Goal: Transaction & Acquisition: Subscribe to service/newsletter

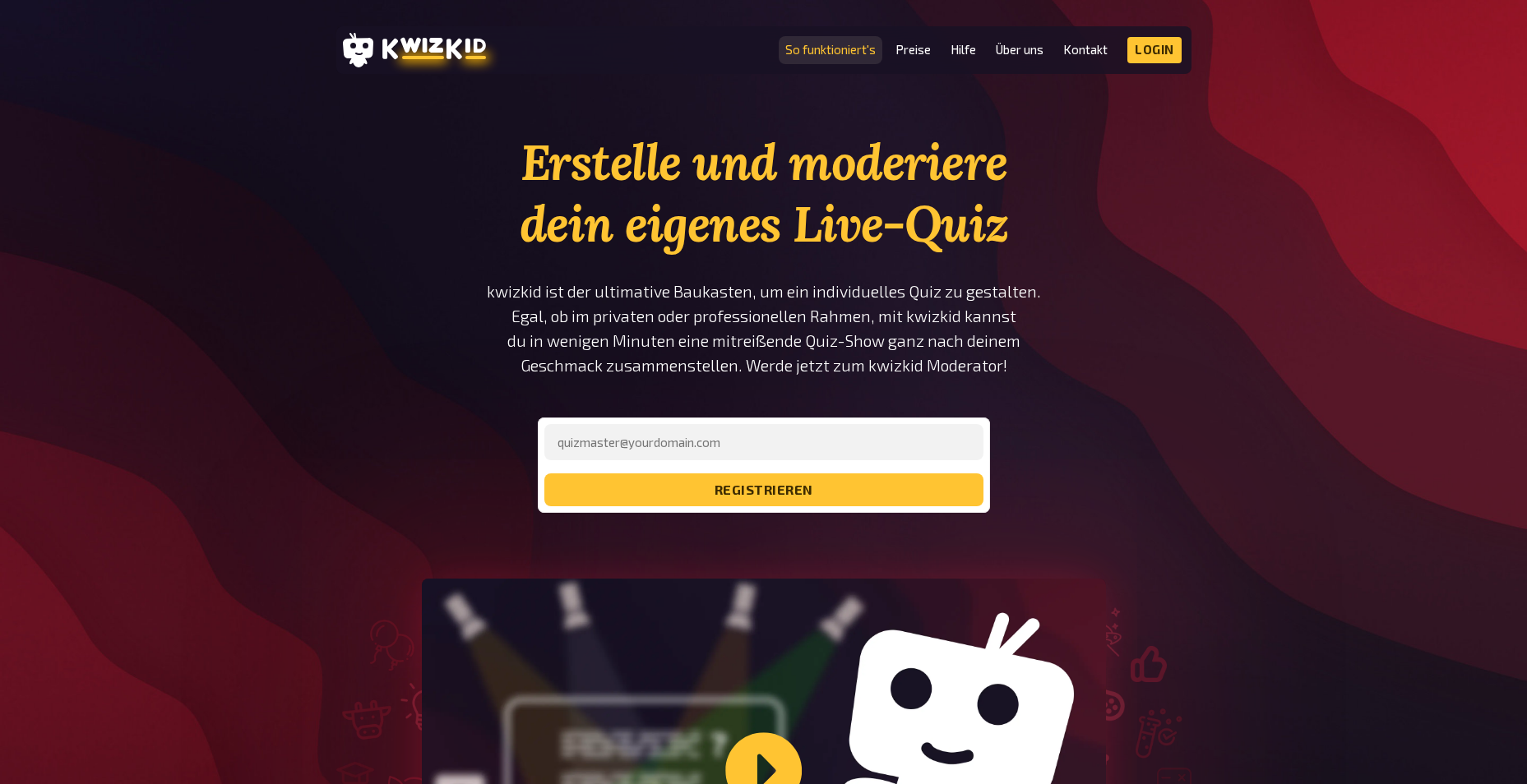
click at [835, 55] on link "So funktioniert's" at bounding box center [830, 50] width 91 height 14
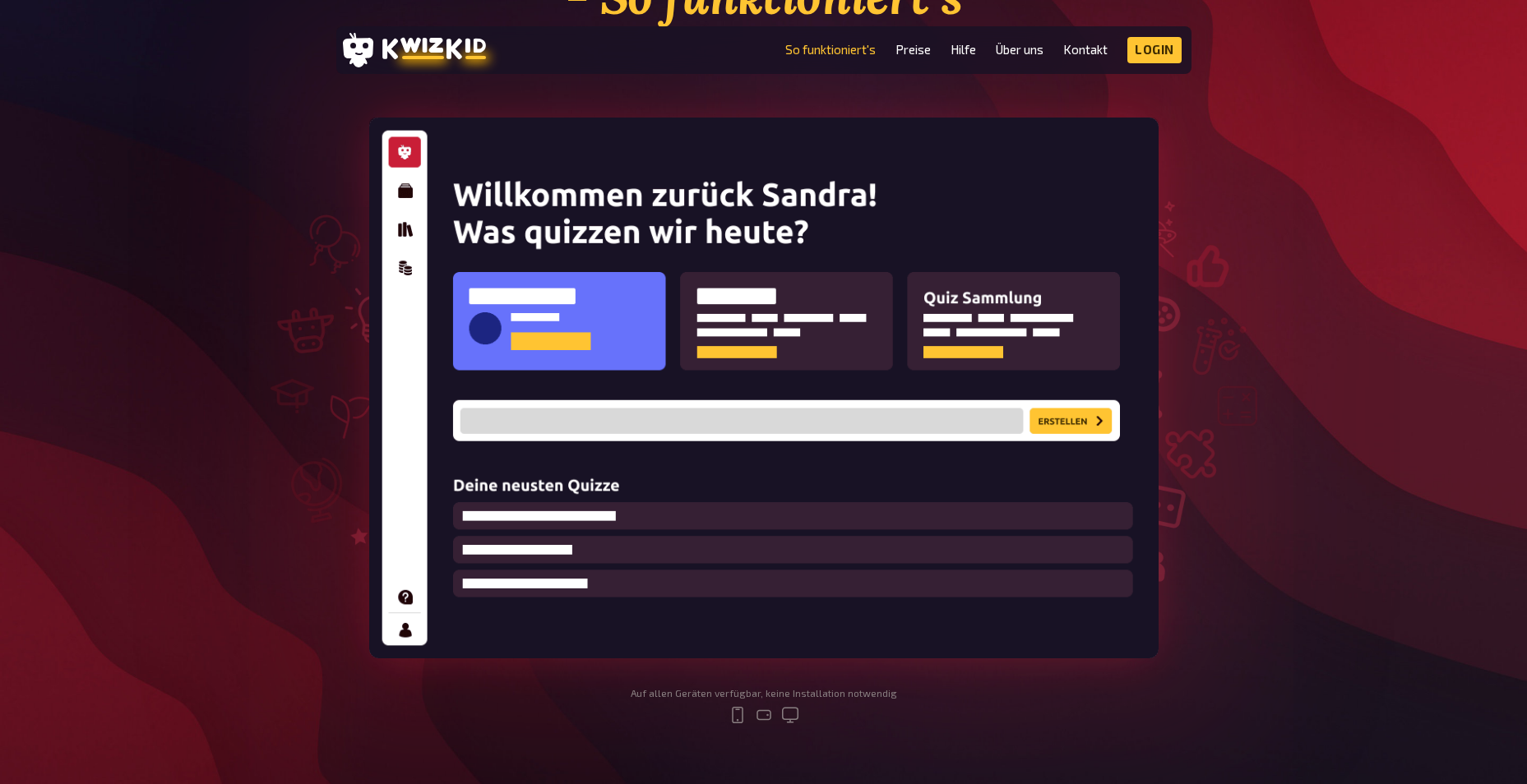
scroll to position [247, 0]
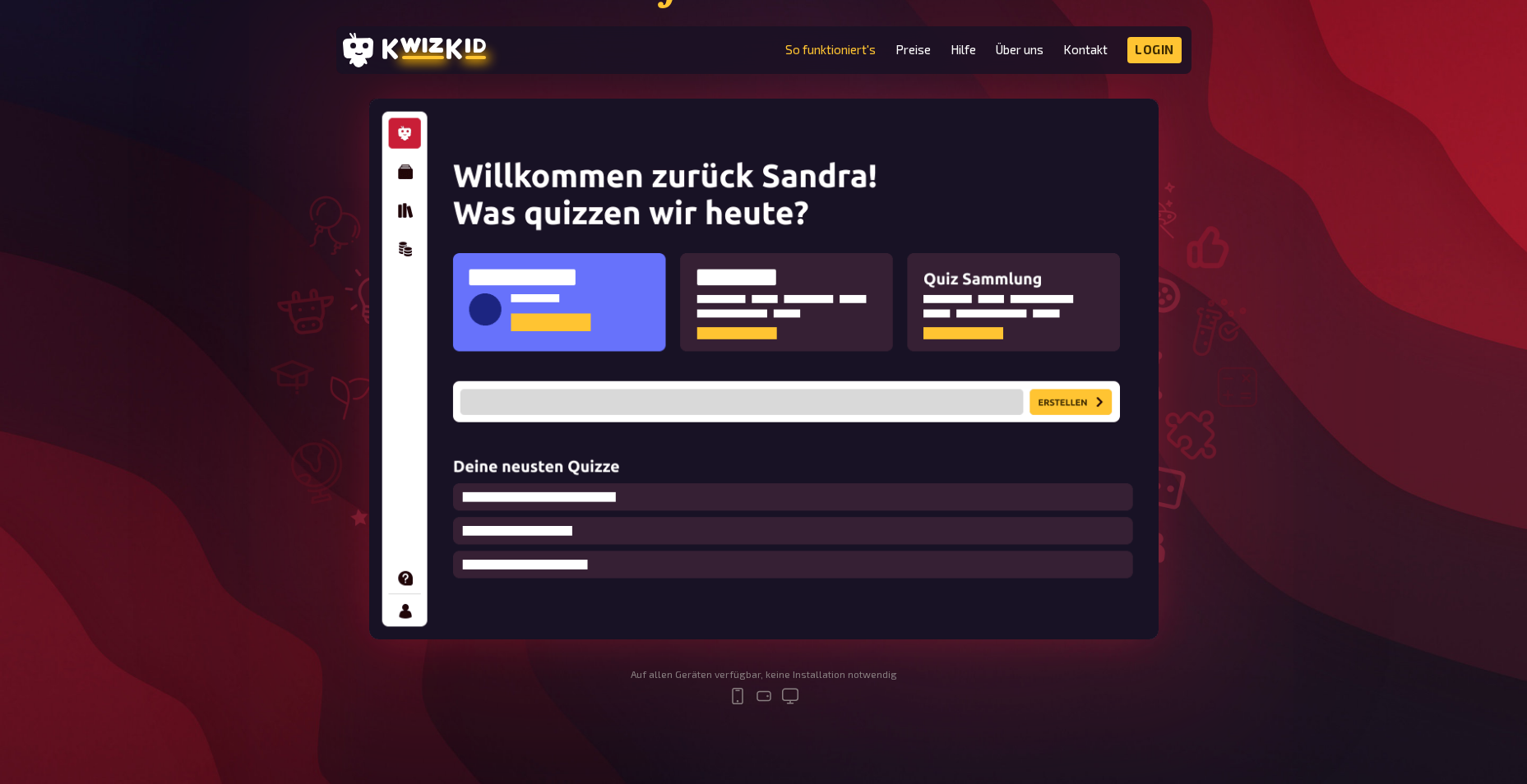
click at [415, 173] on img at bounding box center [764, 369] width 790 height 541
click at [404, 210] on img at bounding box center [764, 369] width 790 height 541
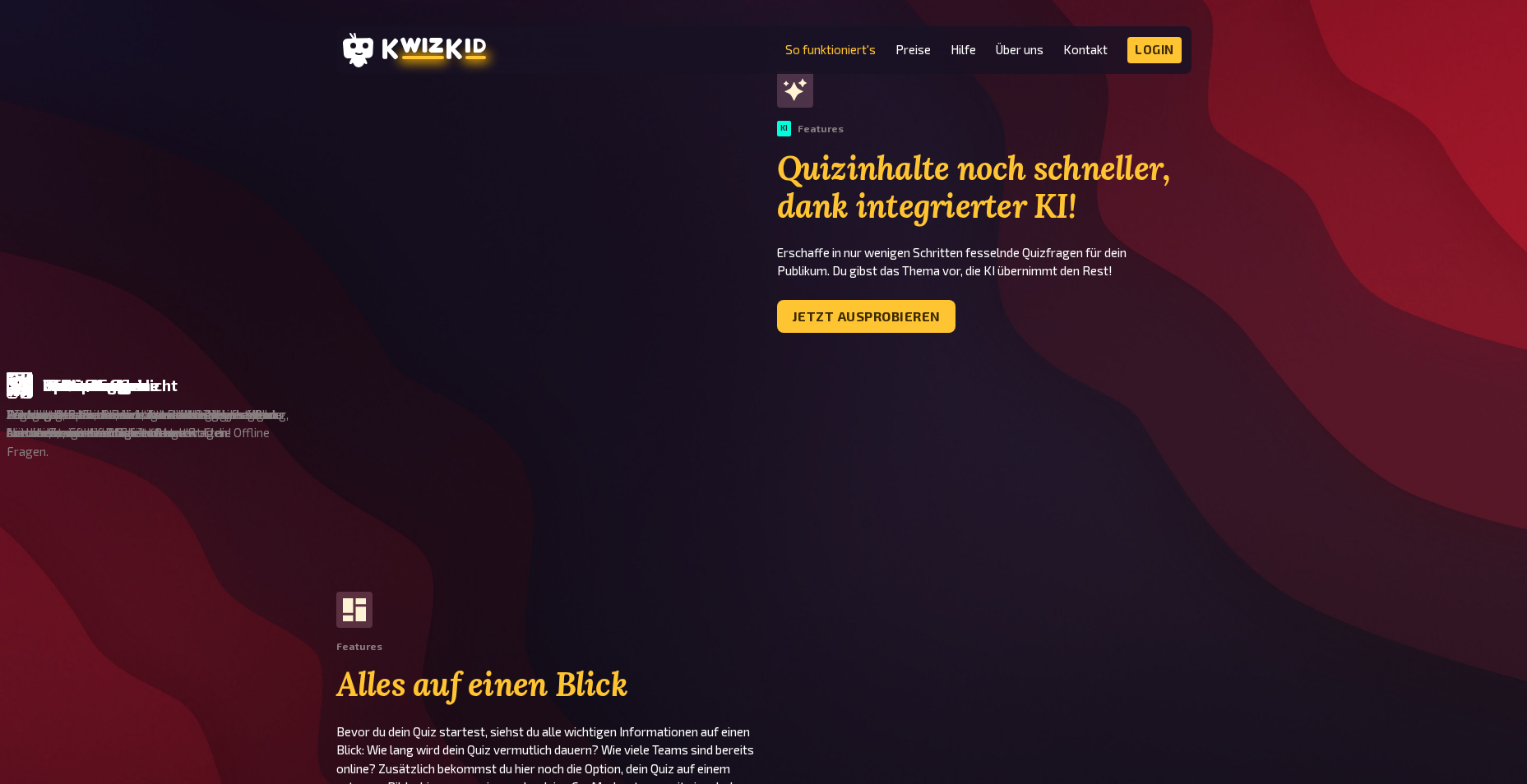
scroll to position [1069, 0]
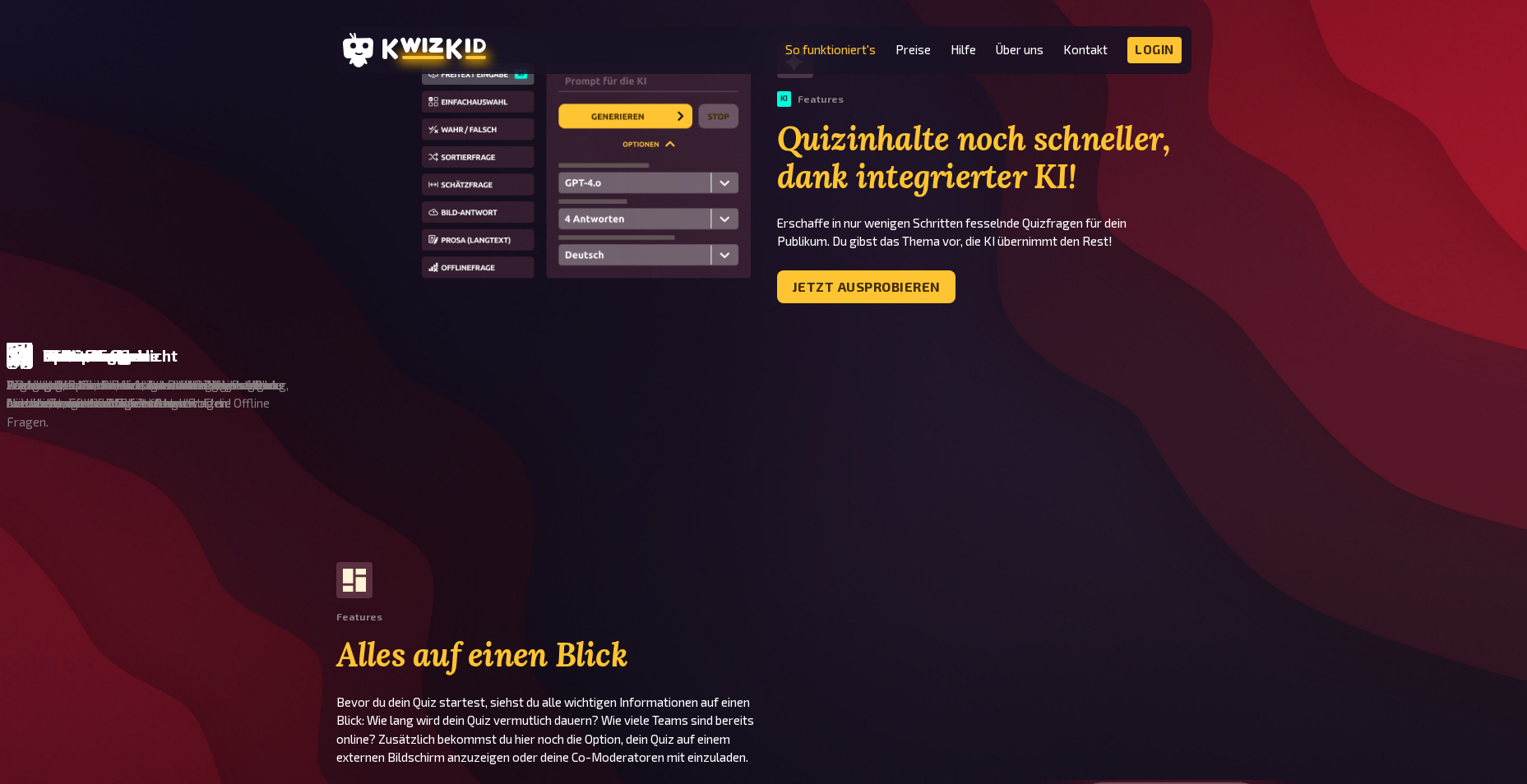
click at [854, 282] on link "Jetzt ausprobieren" at bounding box center [866, 287] width 179 height 33
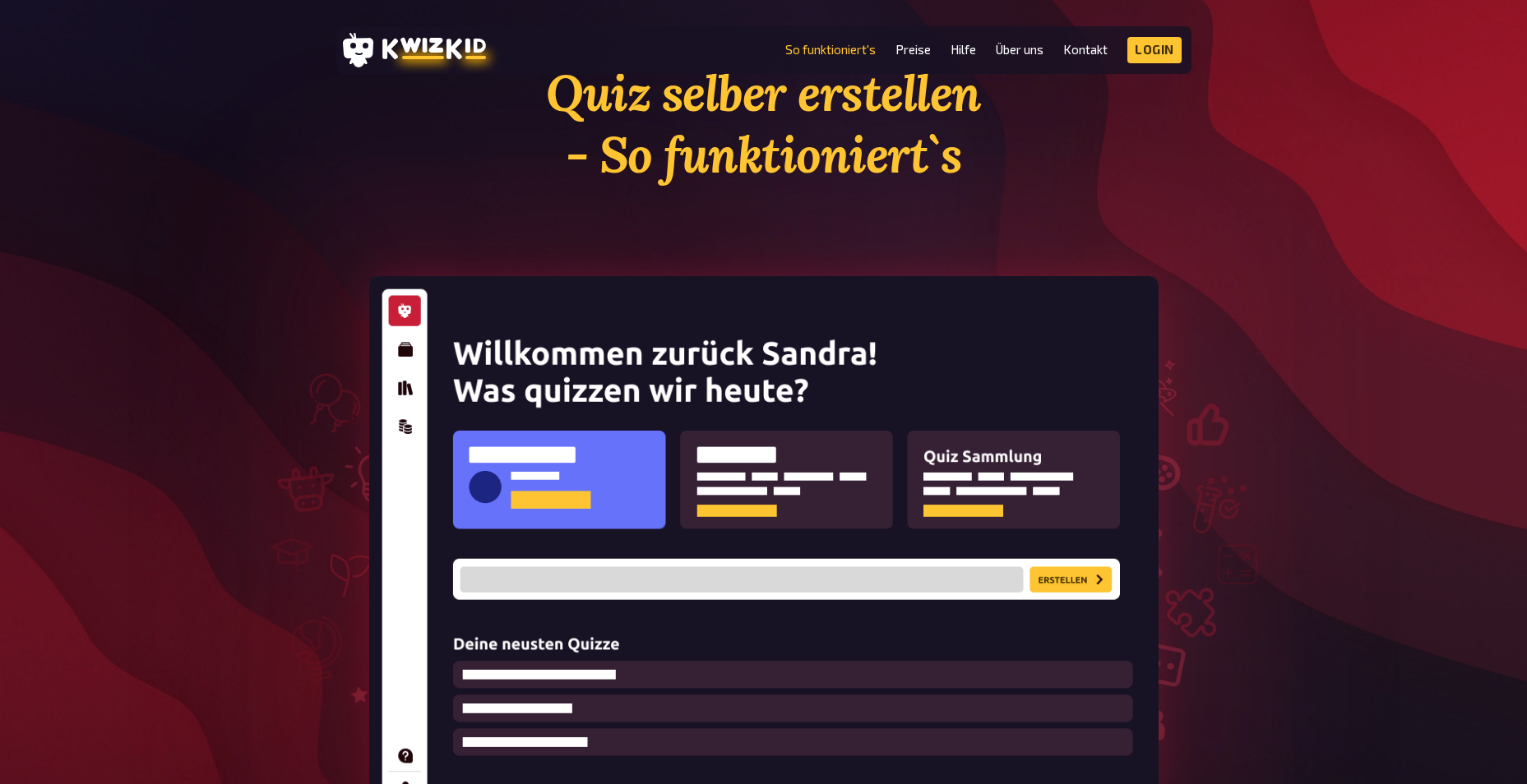
scroll to position [0, 0]
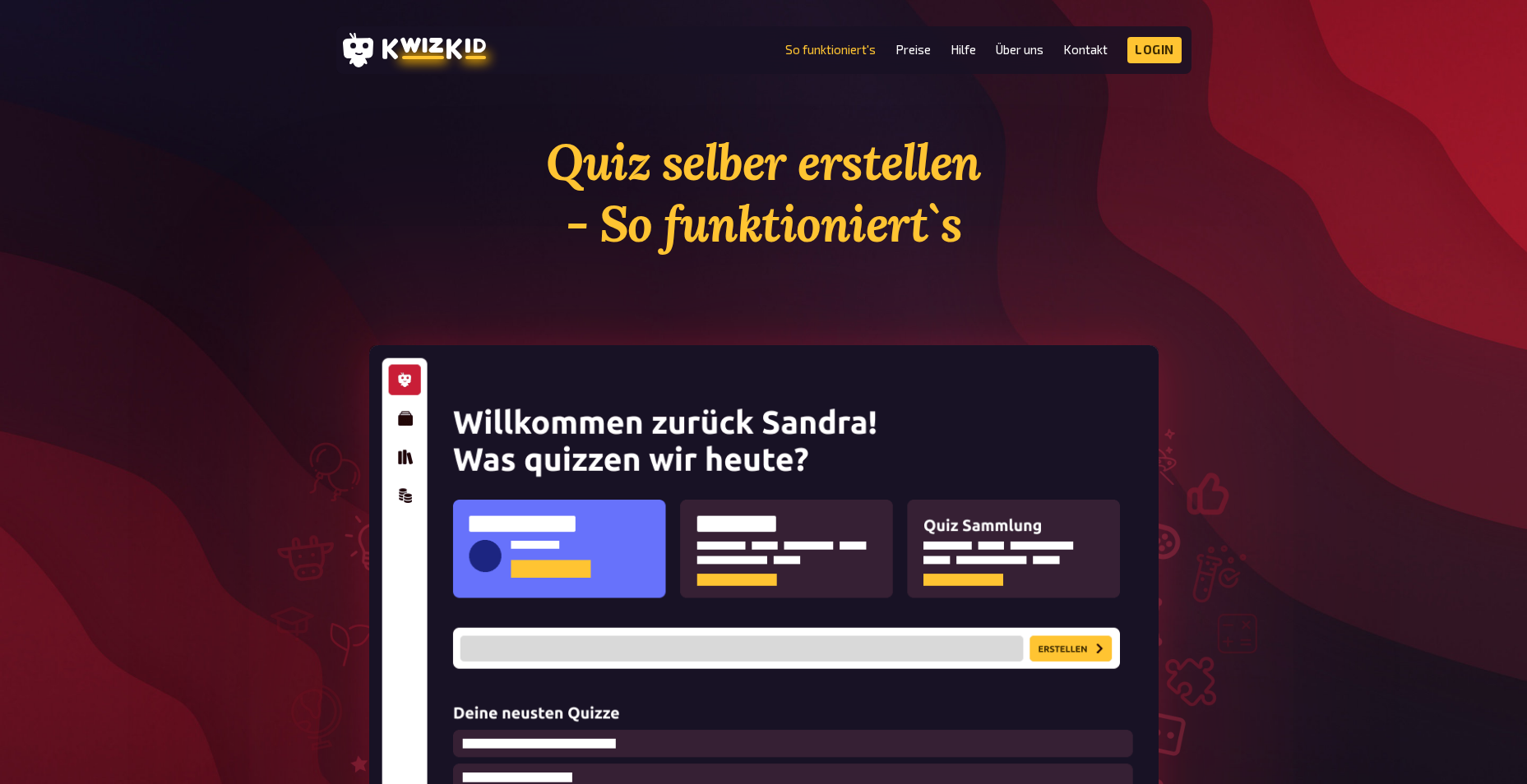
click at [929, 58] on li "Preise" at bounding box center [913, 51] width 35 height 27
click at [926, 57] on li "Preise" at bounding box center [913, 51] width 35 height 27
click at [919, 54] on link "Preise" at bounding box center [913, 50] width 35 height 14
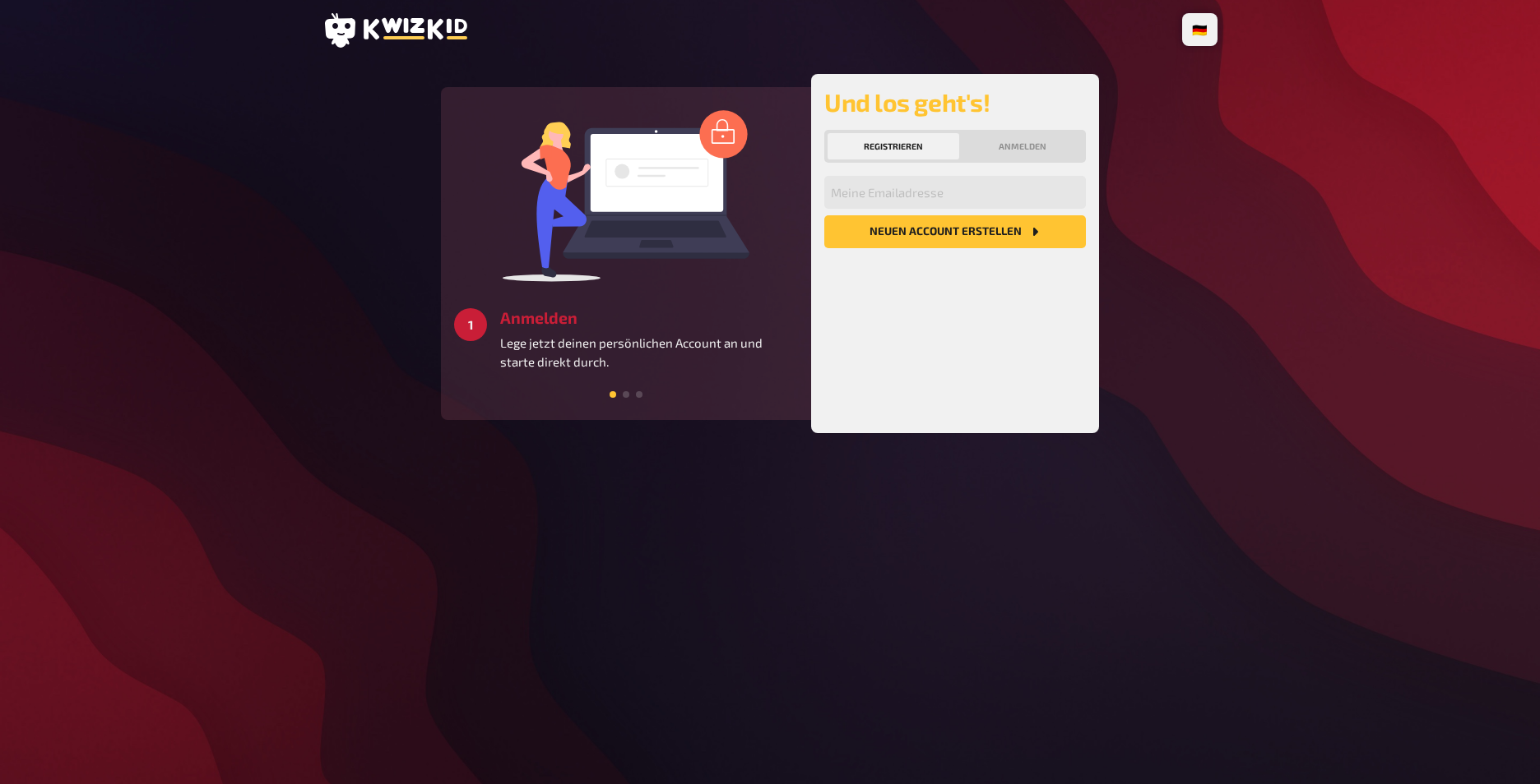
click at [621, 395] on div at bounding box center [627, 392] width 344 height 14
click at [627, 395] on span at bounding box center [626, 394] width 7 height 7
click at [647, 394] on div at bounding box center [627, 392] width 344 height 14
